Goal: Navigation & Orientation: Find specific page/section

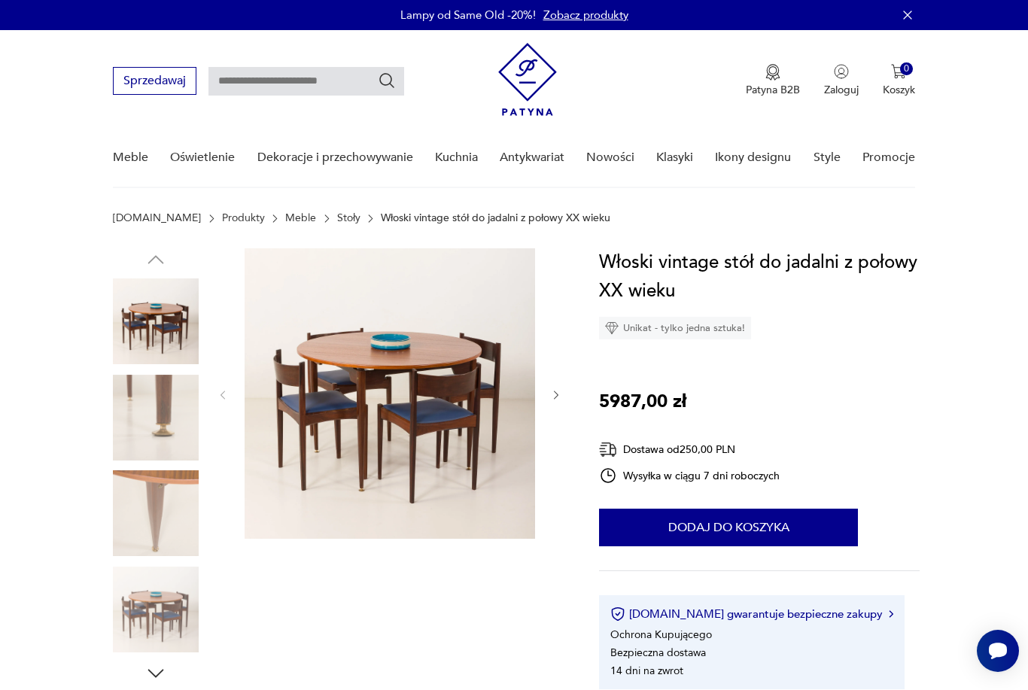
click at [379, 391] on img at bounding box center [390, 393] width 291 height 291
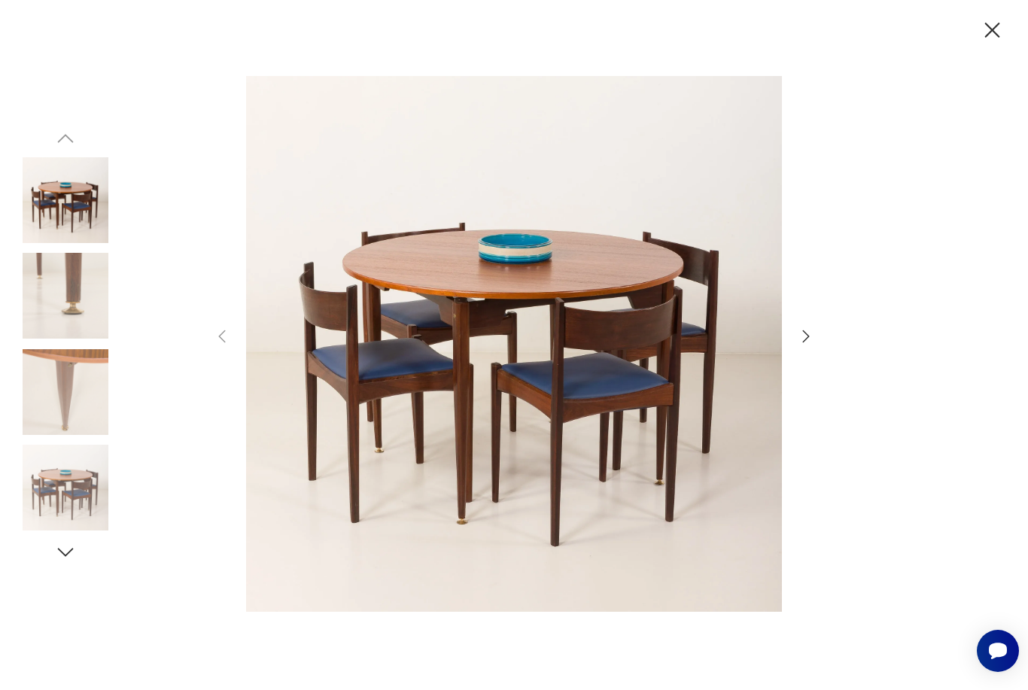
click at [806, 373] on div at bounding box center [514, 345] width 602 height 555
click at [806, 345] on icon "button" at bounding box center [806, 336] width 18 height 18
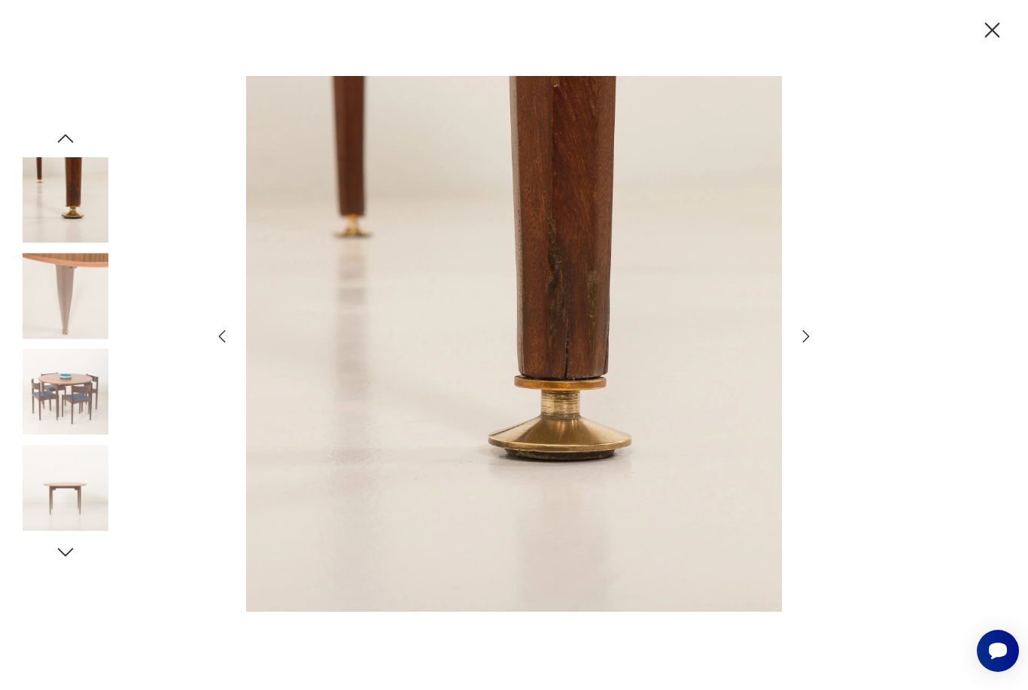
click at [806, 345] on icon "button" at bounding box center [806, 336] width 18 height 18
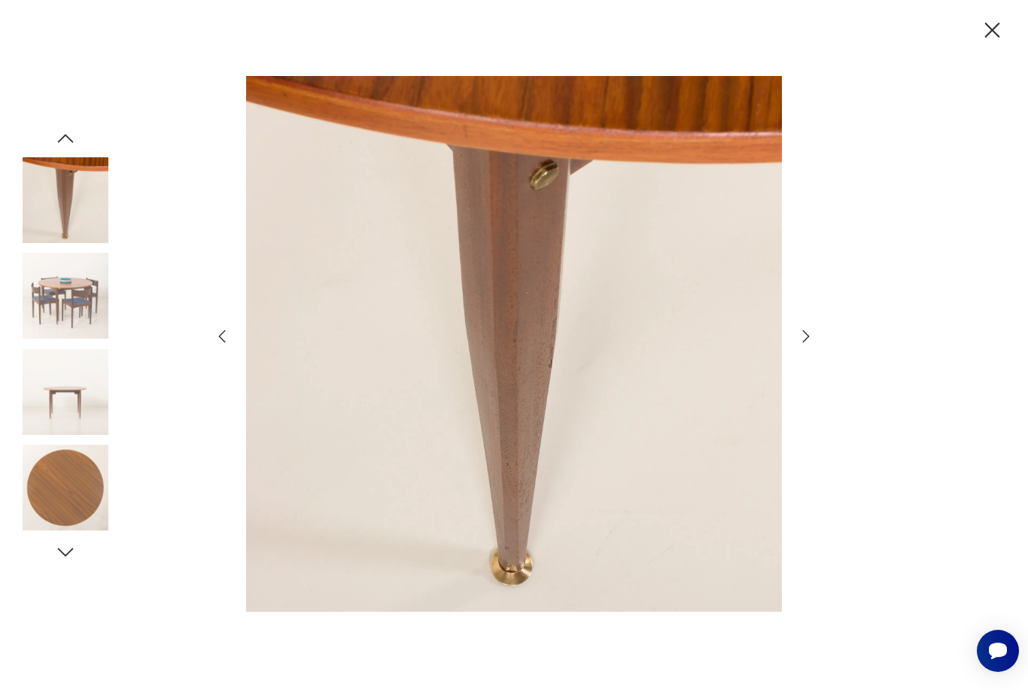
click at [806, 345] on icon "button" at bounding box center [806, 336] width 18 height 18
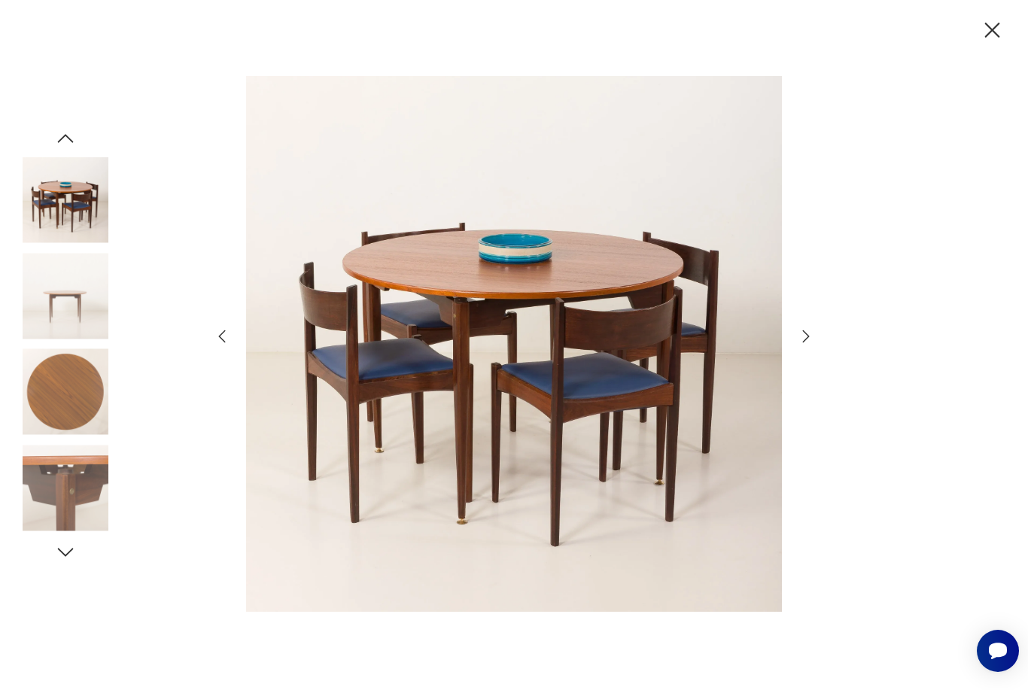
click at [806, 345] on icon "button" at bounding box center [806, 336] width 18 height 18
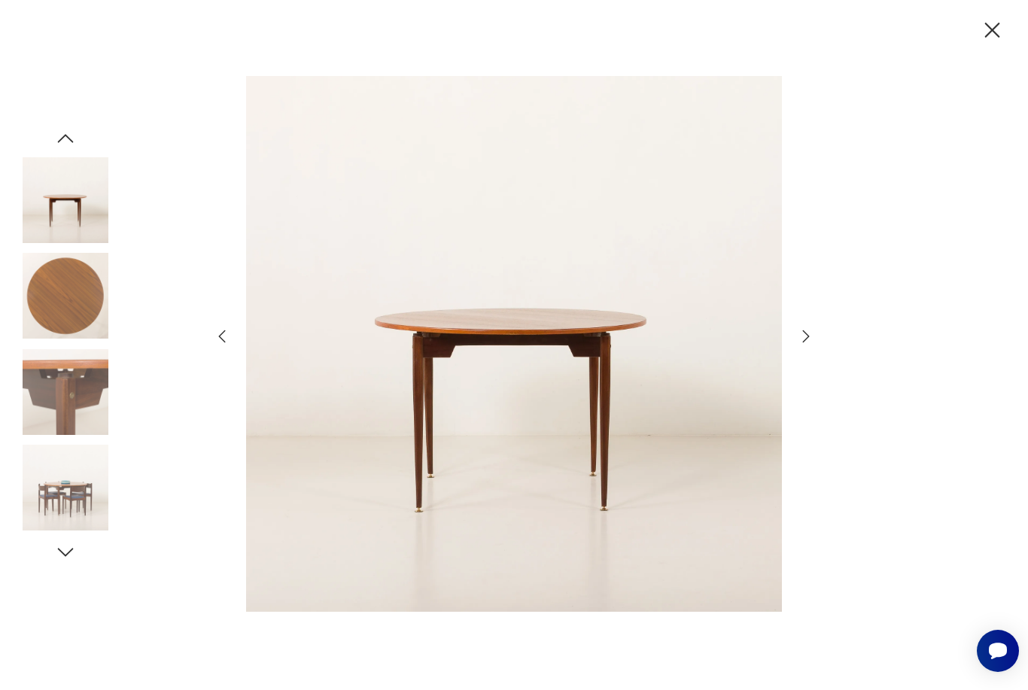
click at [806, 345] on icon "button" at bounding box center [806, 336] width 18 height 18
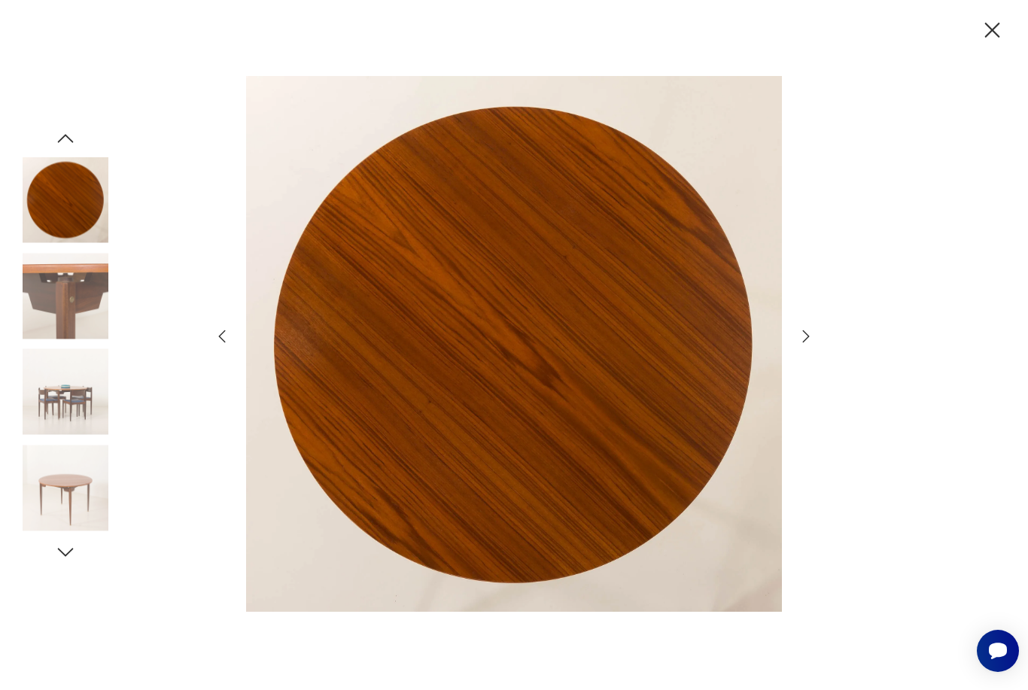
click at [992, 35] on icon "button" at bounding box center [992, 30] width 26 height 26
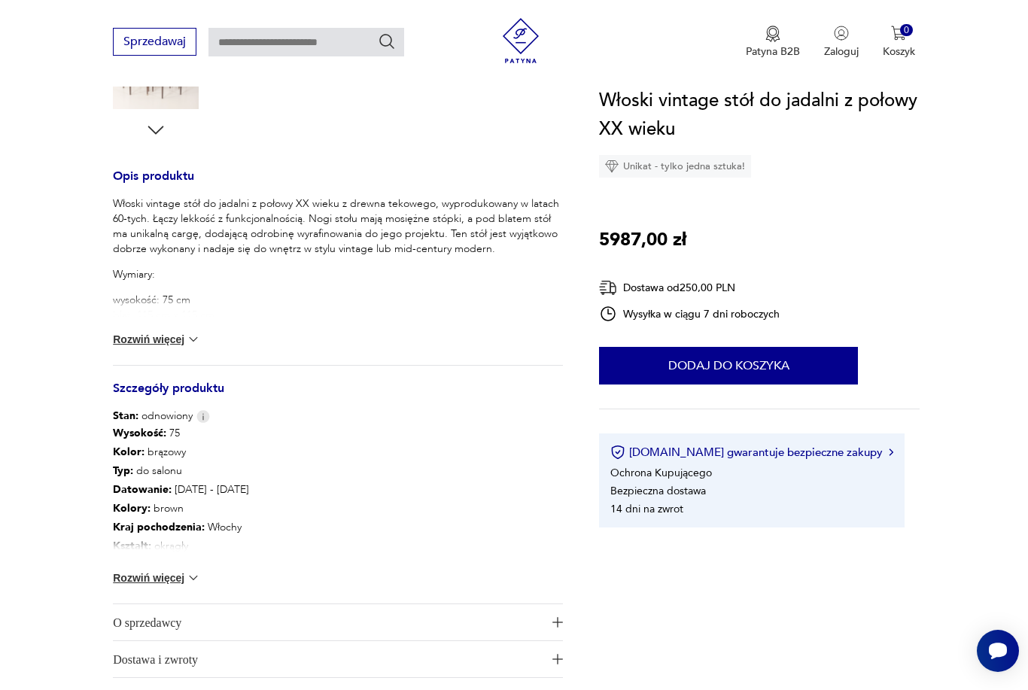
scroll to position [906, 0]
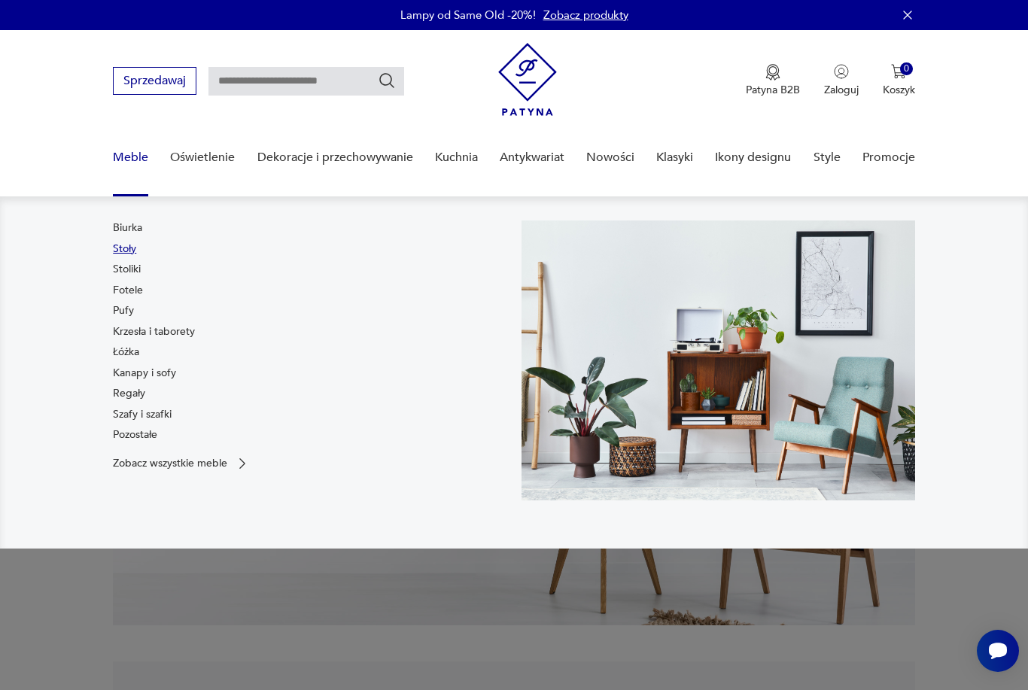
click at [131, 250] on link "Stoły" at bounding box center [124, 249] width 23 height 15
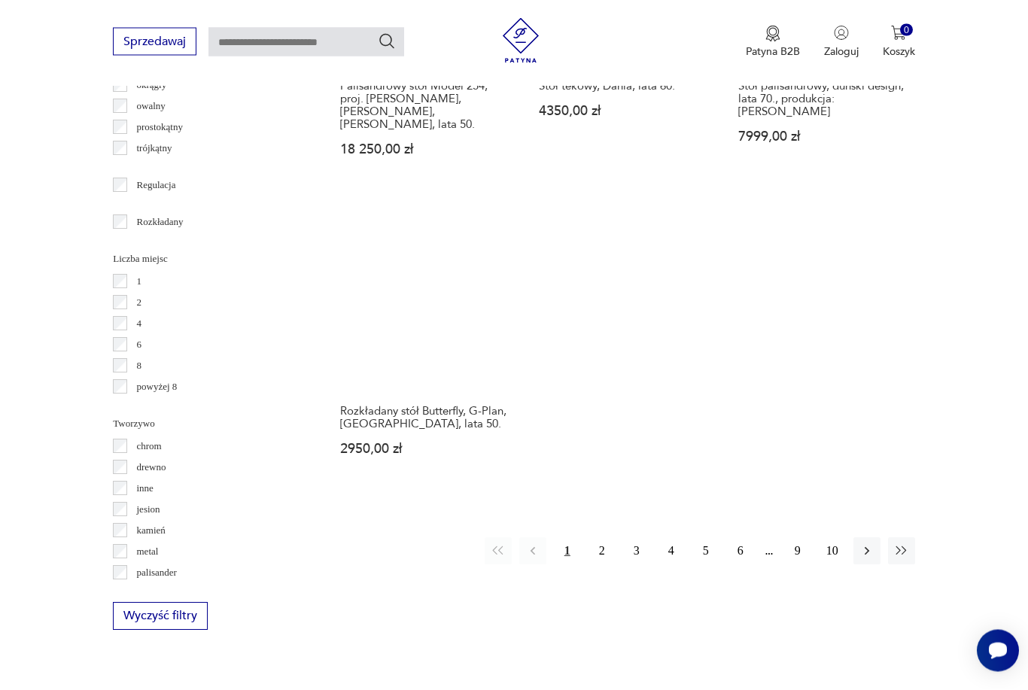
scroll to position [2049, 0]
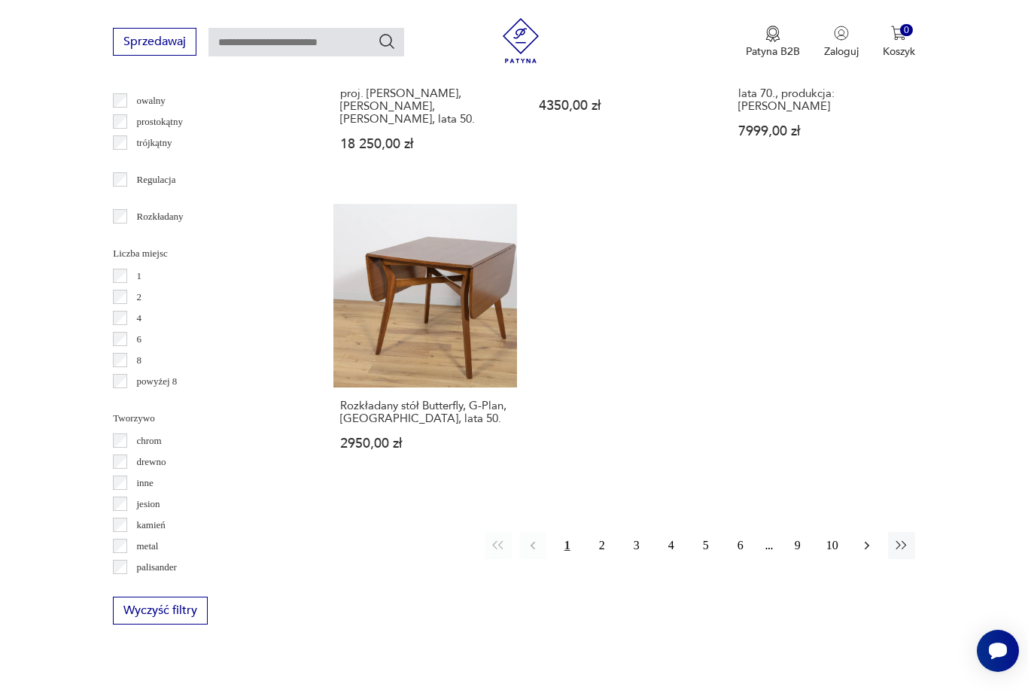
click at [857, 559] on button "button" at bounding box center [867, 545] width 27 height 27
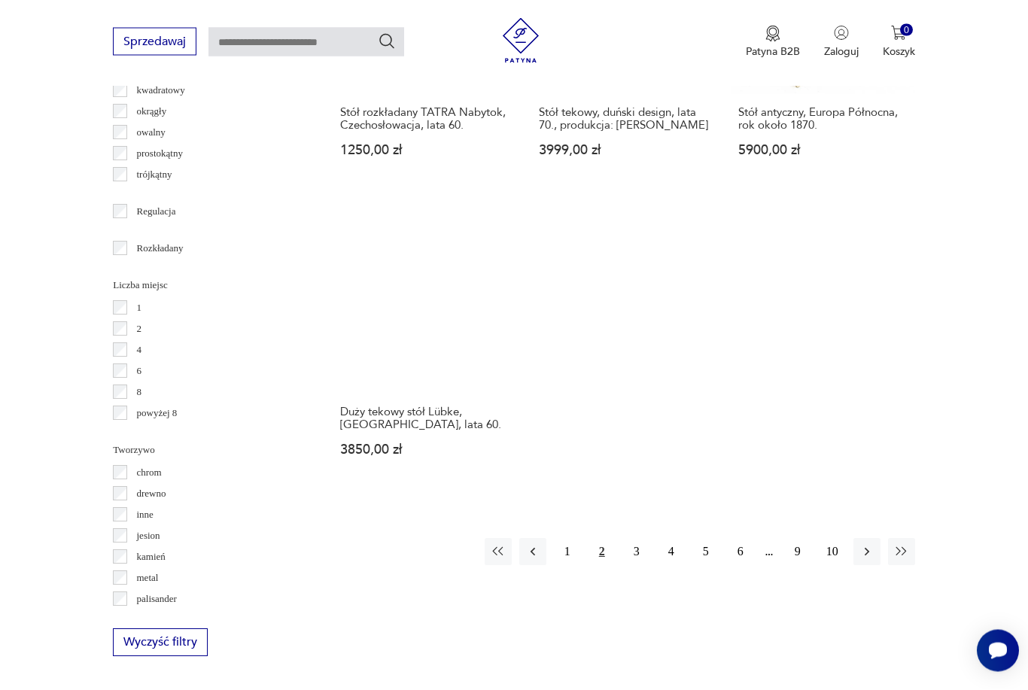
scroll to position [2017, 0]
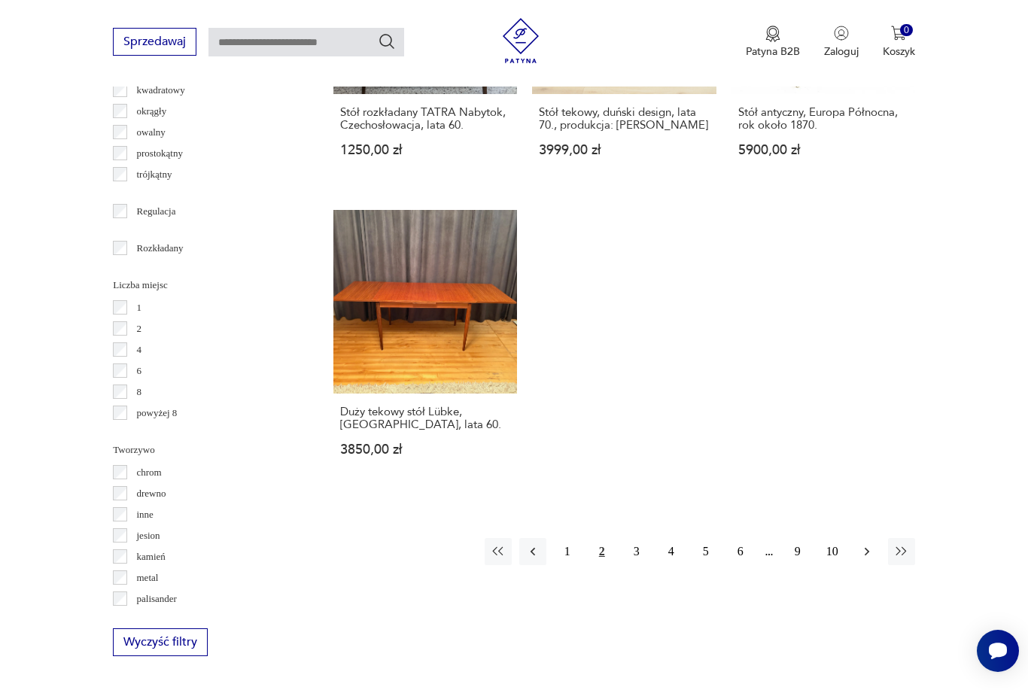
click at [862, 559] on icon "button" at bounding box center [867, 551] width 15 height 15
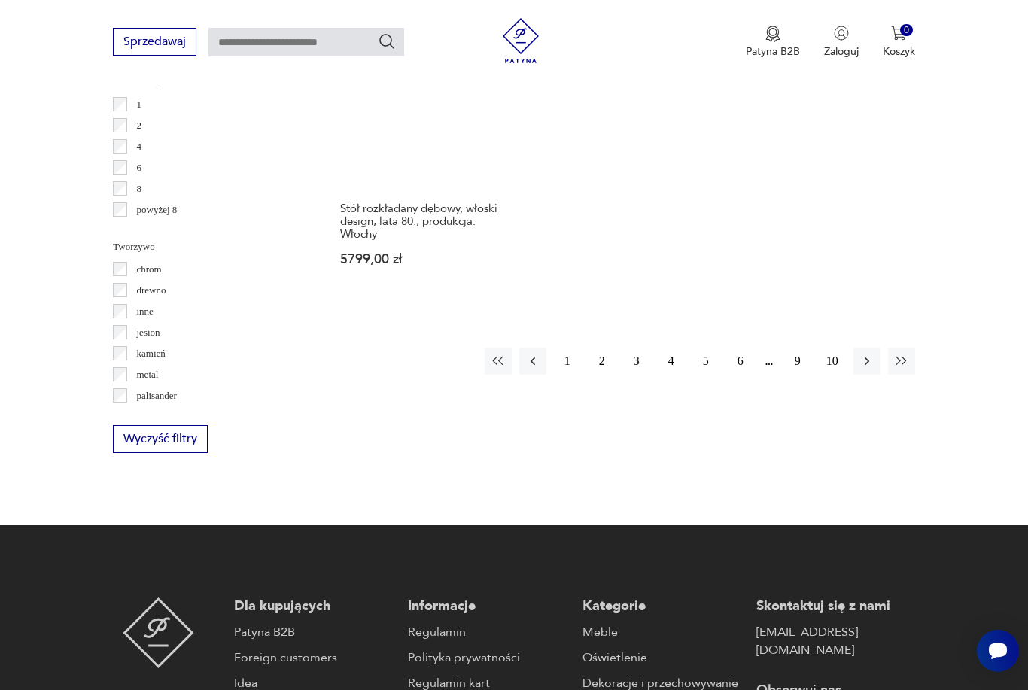
scroll to position [2245, 0]
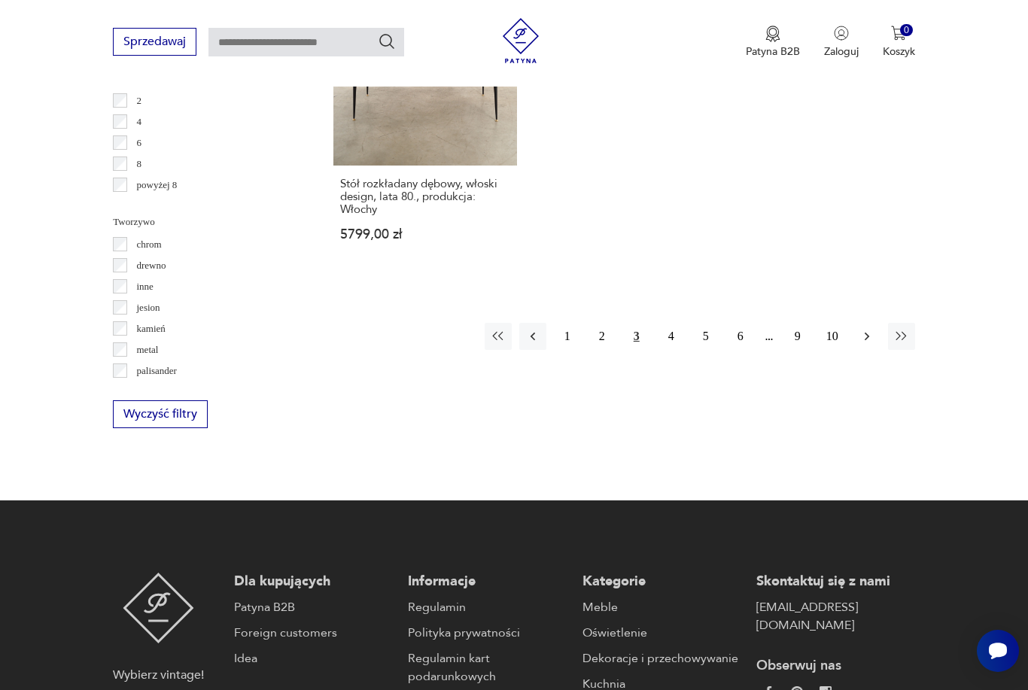
click at [863, 344] on icon "button" at bounding box center [867, 336] width 15 height 15
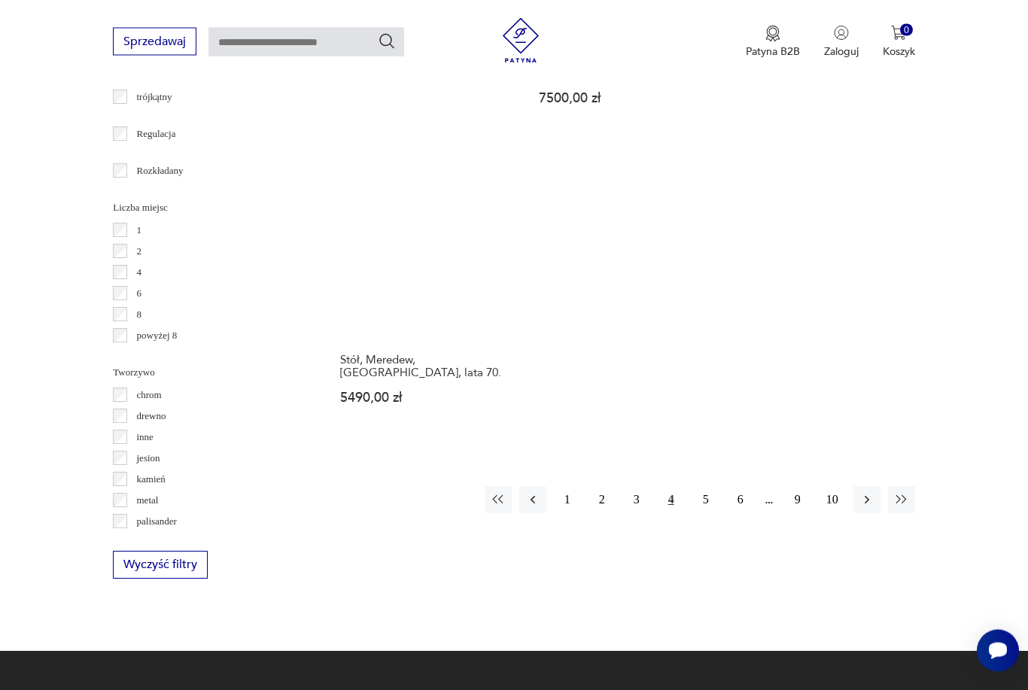
scroll to position [2096, 0]
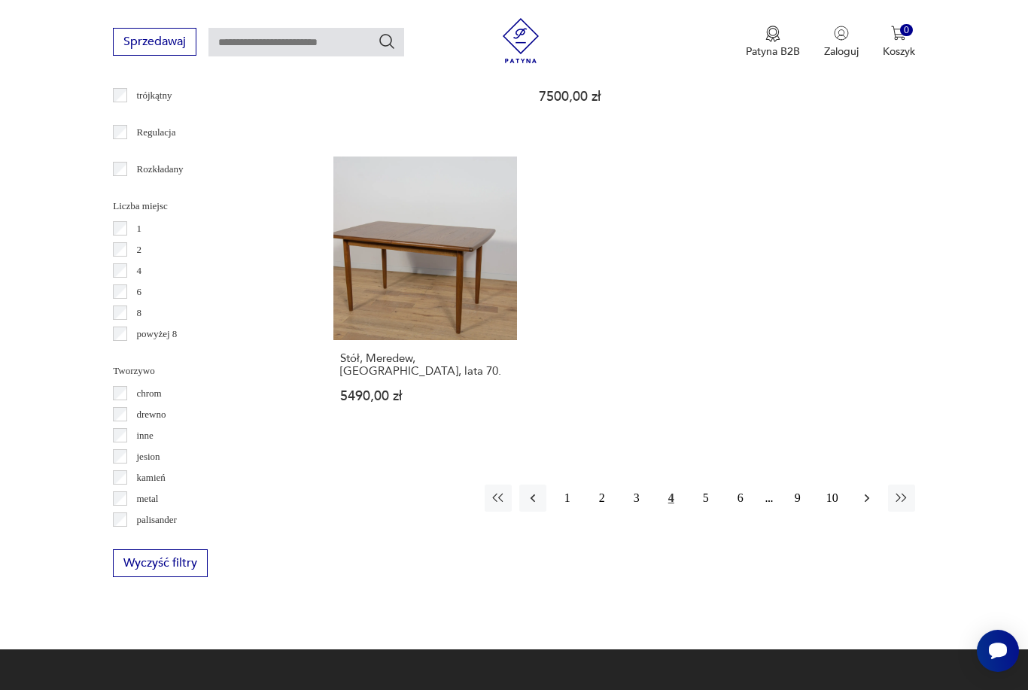
click at [861, 506] on icon "button" at bounding box center [867, 498] width 15 height 15
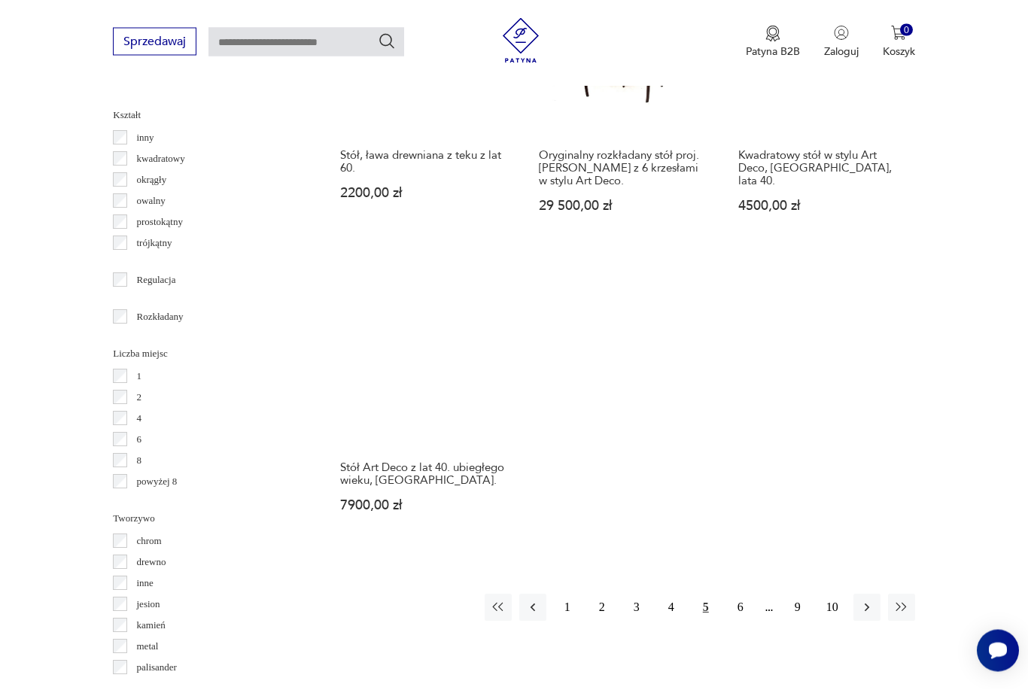
scroll to position [1961, 0]
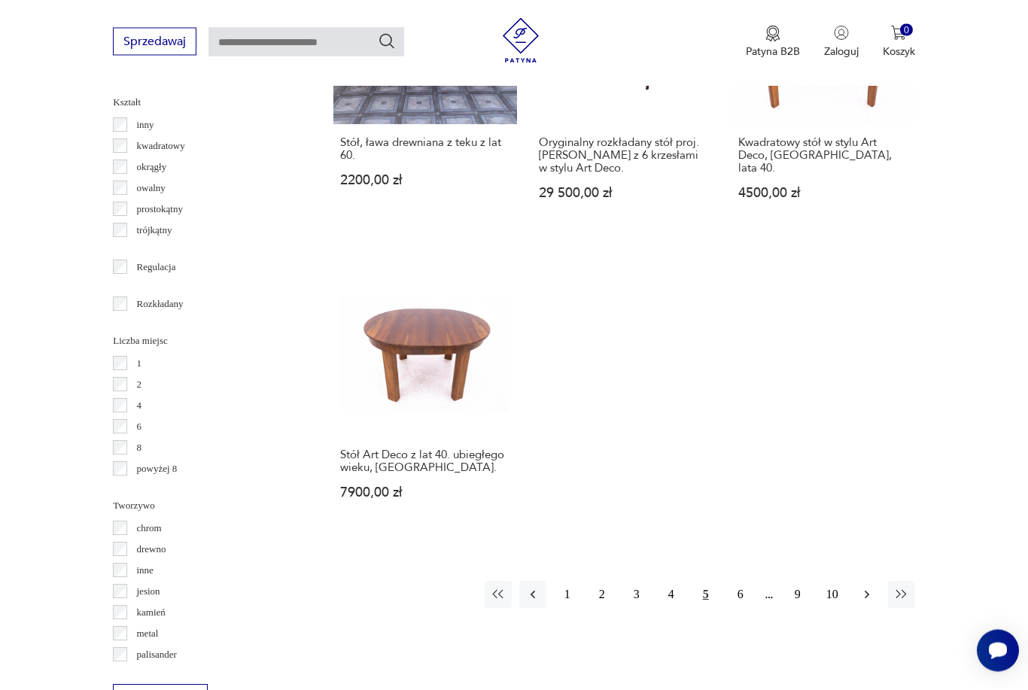
click at [866, 600] on icon "button" at bounding box center [867, 596] width 5 height 8
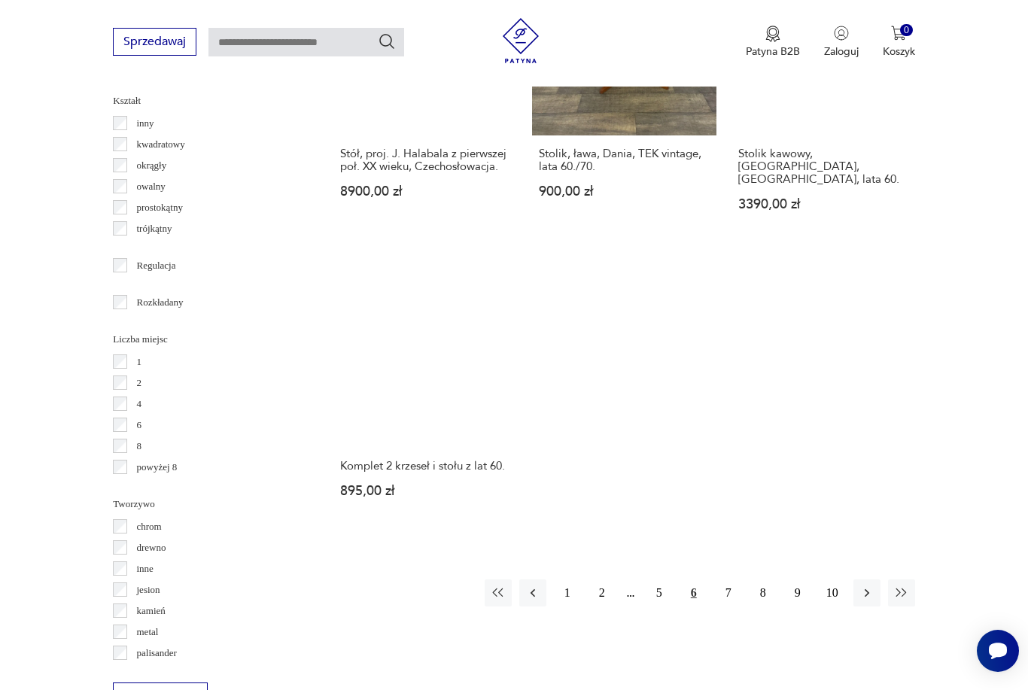
scroll to position [1988, 0]
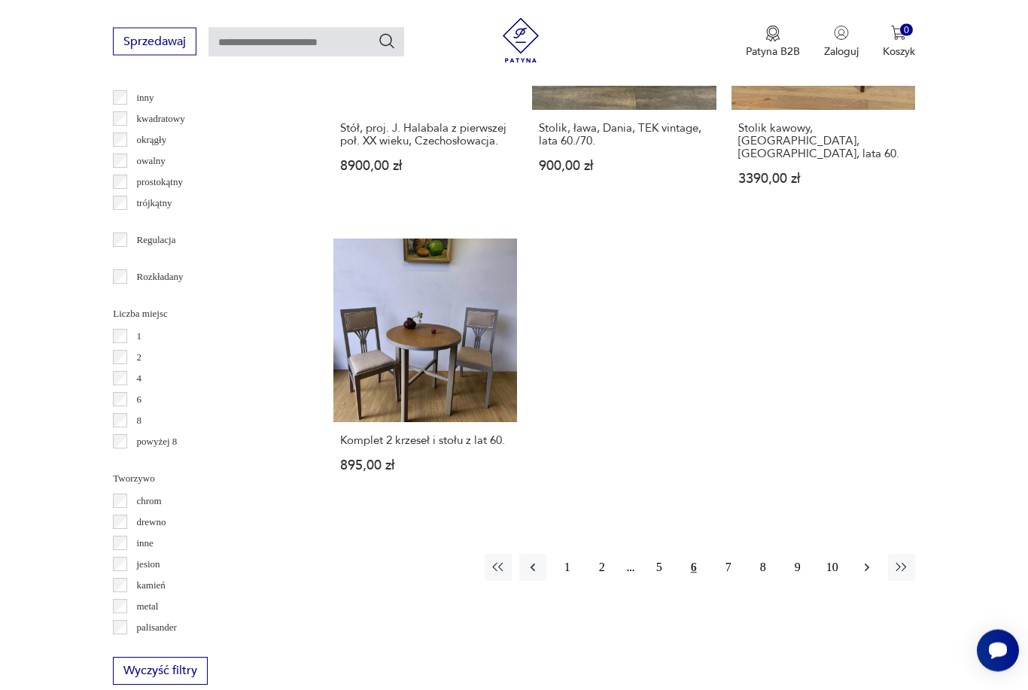
click at [867, 576] on icon "button" at bounding box center [867, 568] width 15 height 15
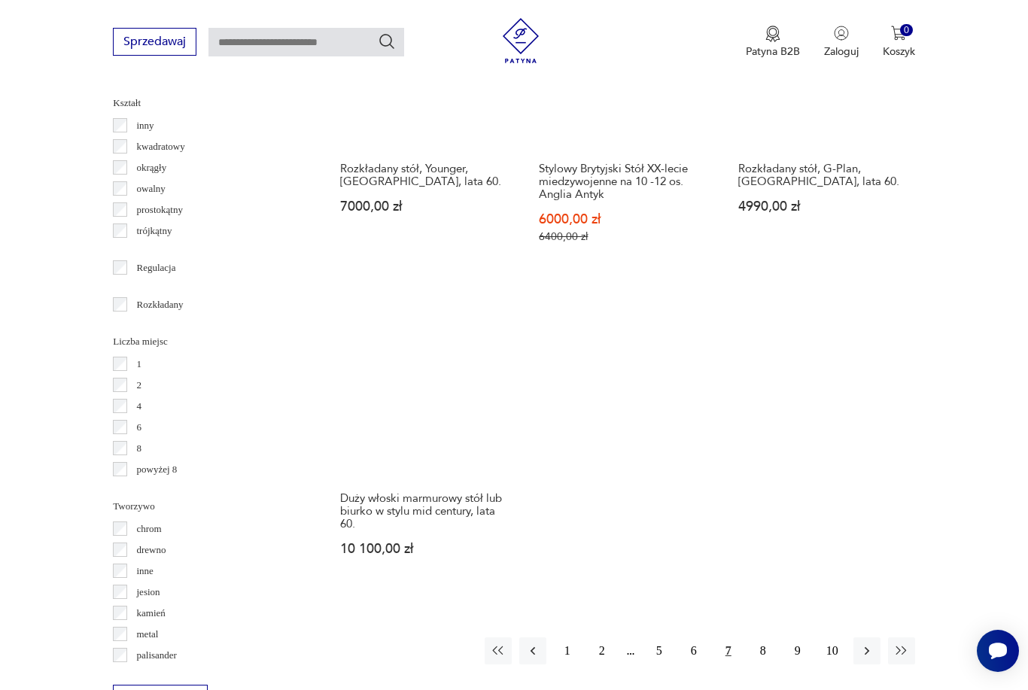
scroll to position [1984, 0]
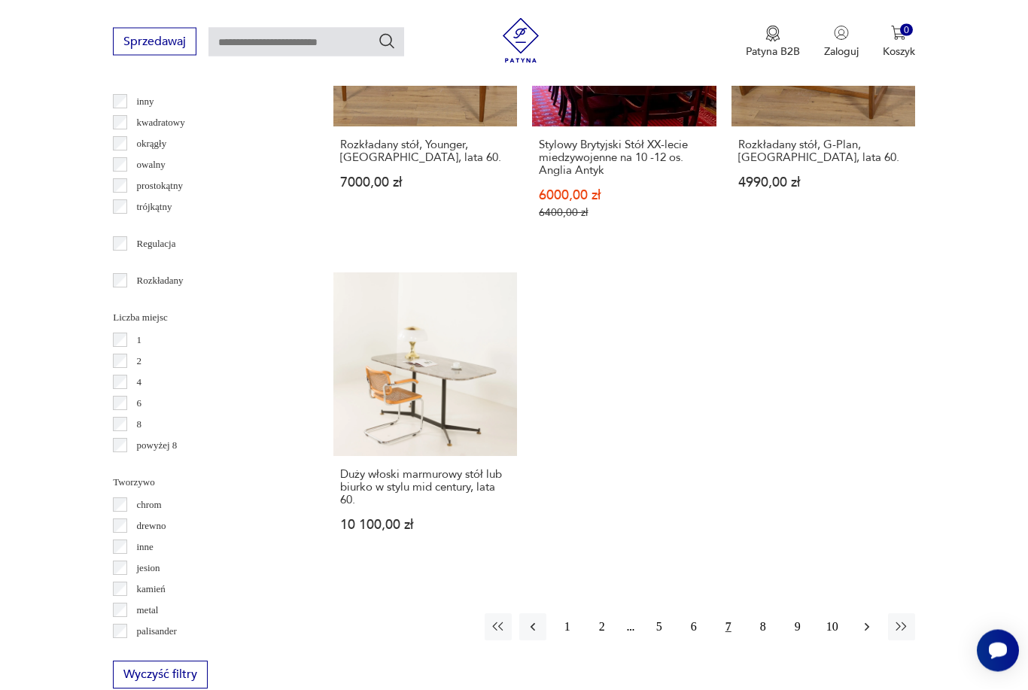
click at [871, 635] on icon "button" at bounding box center [867, 627] width 15 height 15
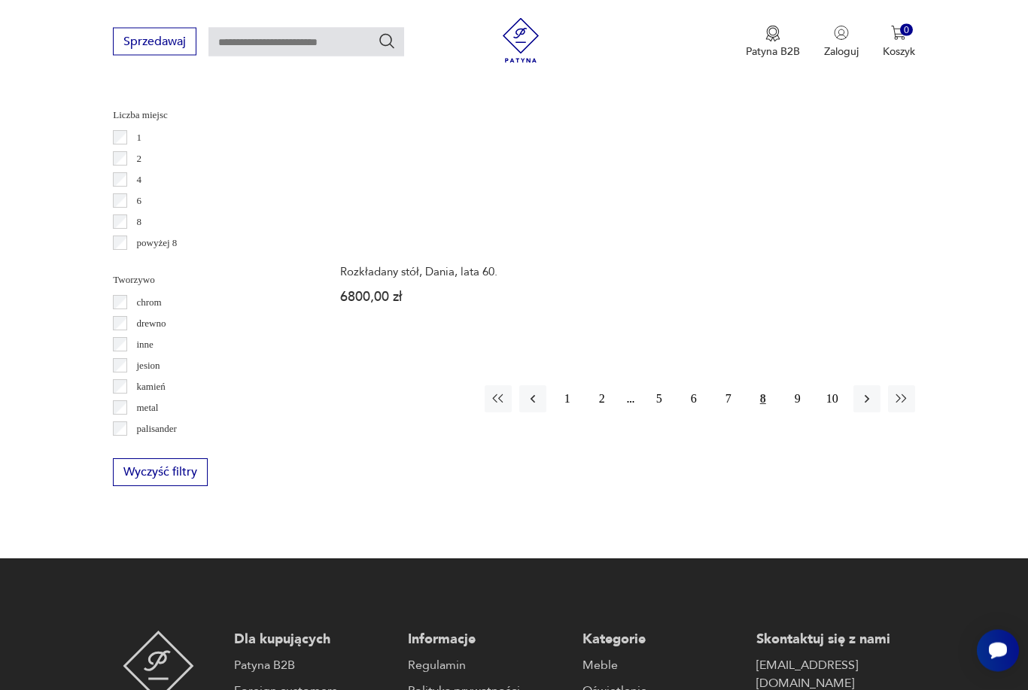
scroll to position [2187, 0]
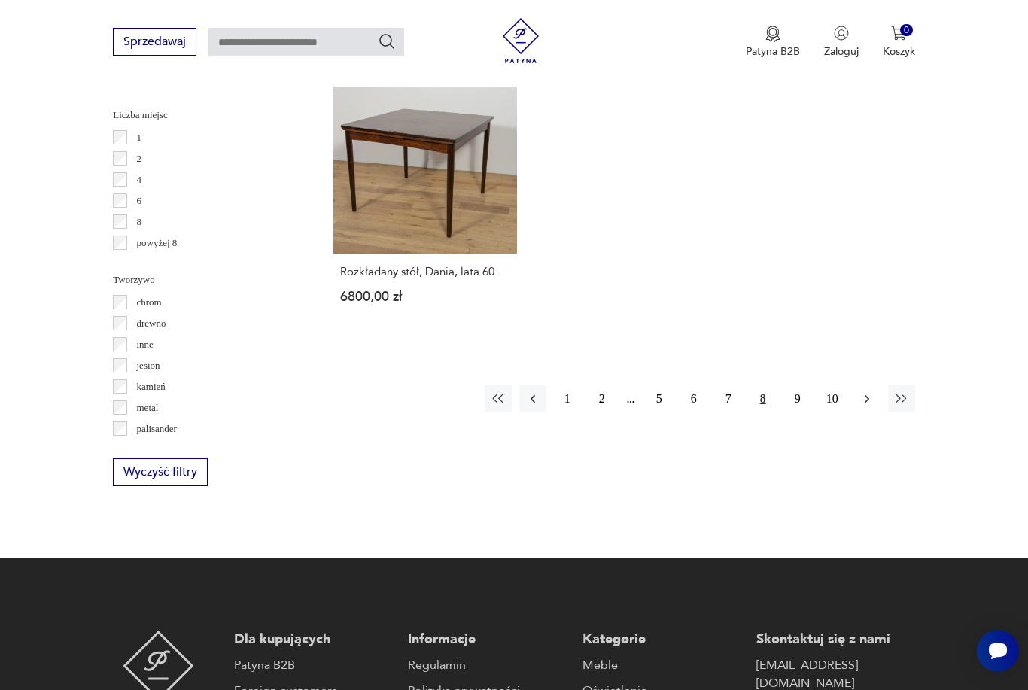
click at [864, 406] on icon "button" at bounding box center [867, 398] width 15 height 15
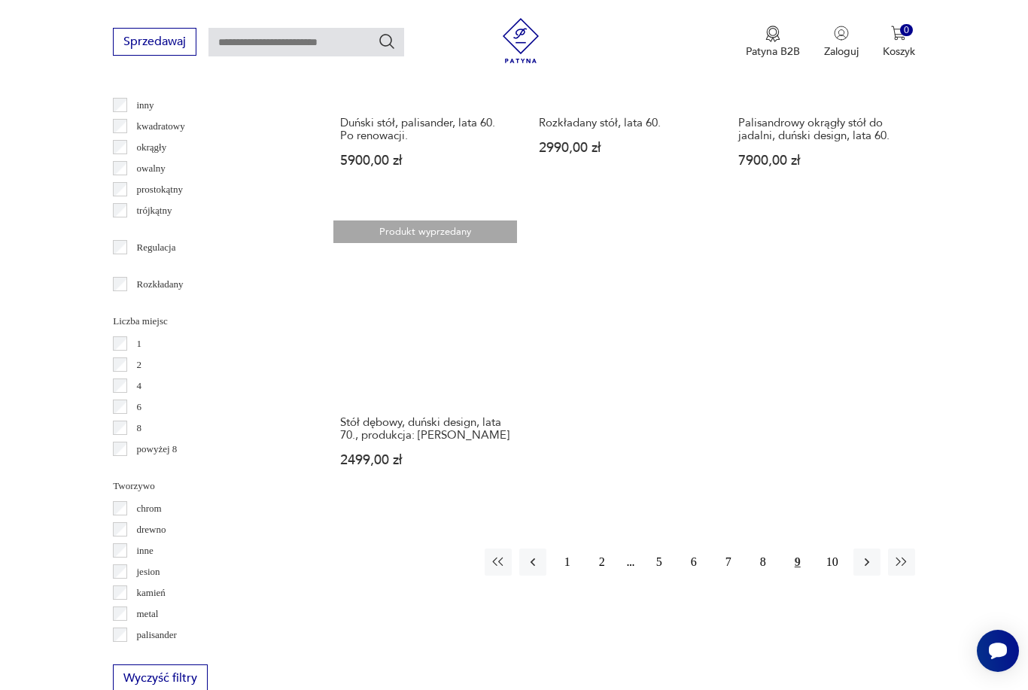
scroll to position [1983, 0]
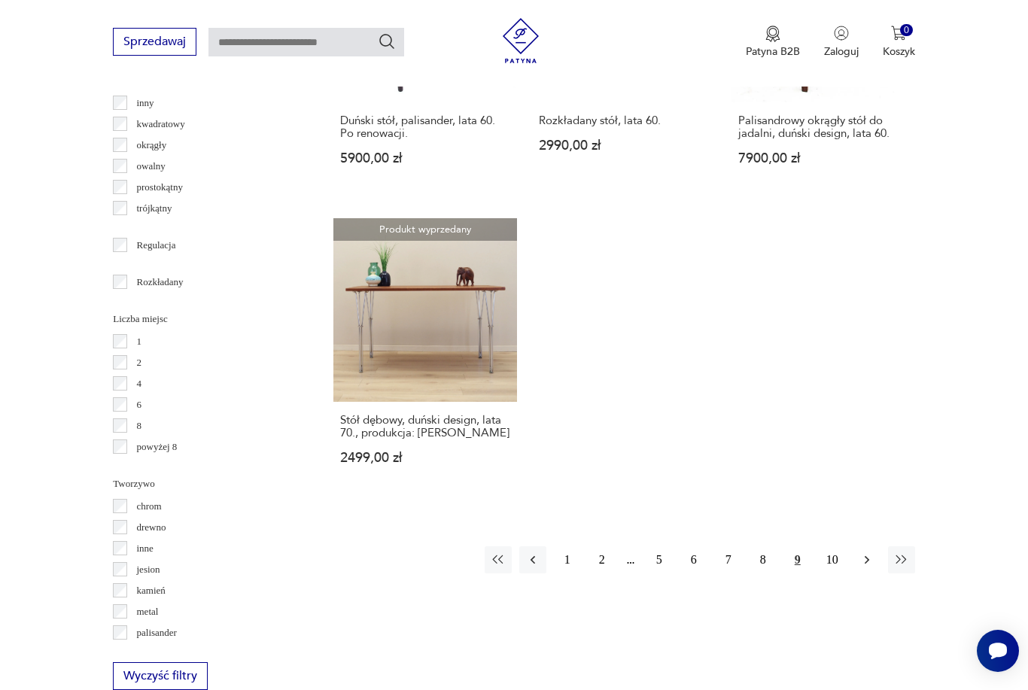
click at [863, 568] on icon "button" at bounding box center [867, 559] width 15 height 15
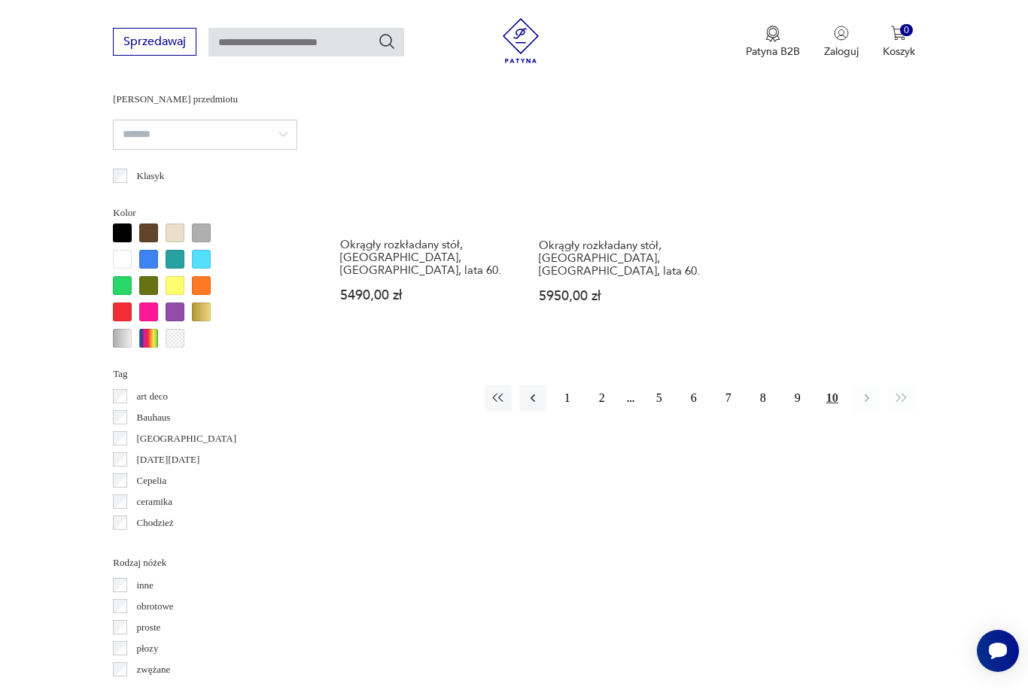
scroll to position [1281, 0]
